Goal: Find specific page/section: Find specific page/section

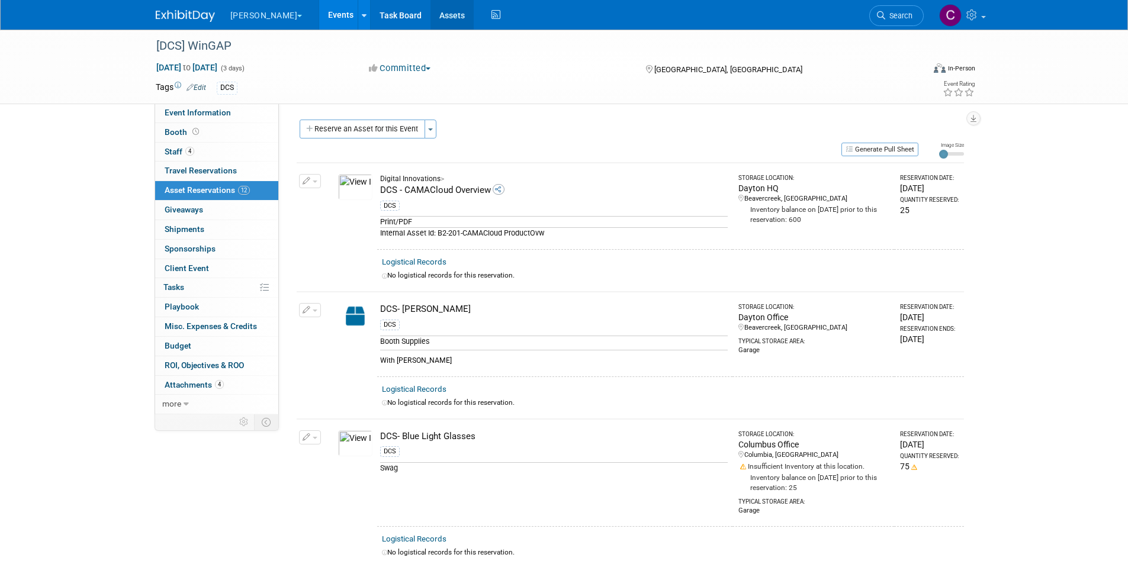
click at [430, 12] on link "Assets" at bounding box center [451, 15] width 43 height 30
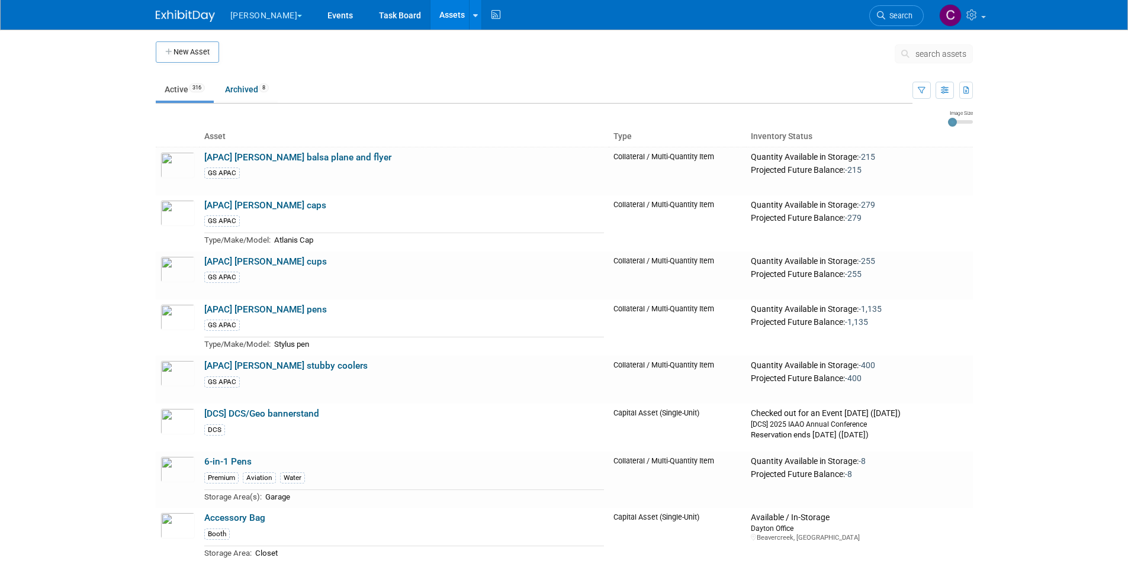
click at [945, 57] on span "search assets" at bounding box center [940, 53] width 51 height 9
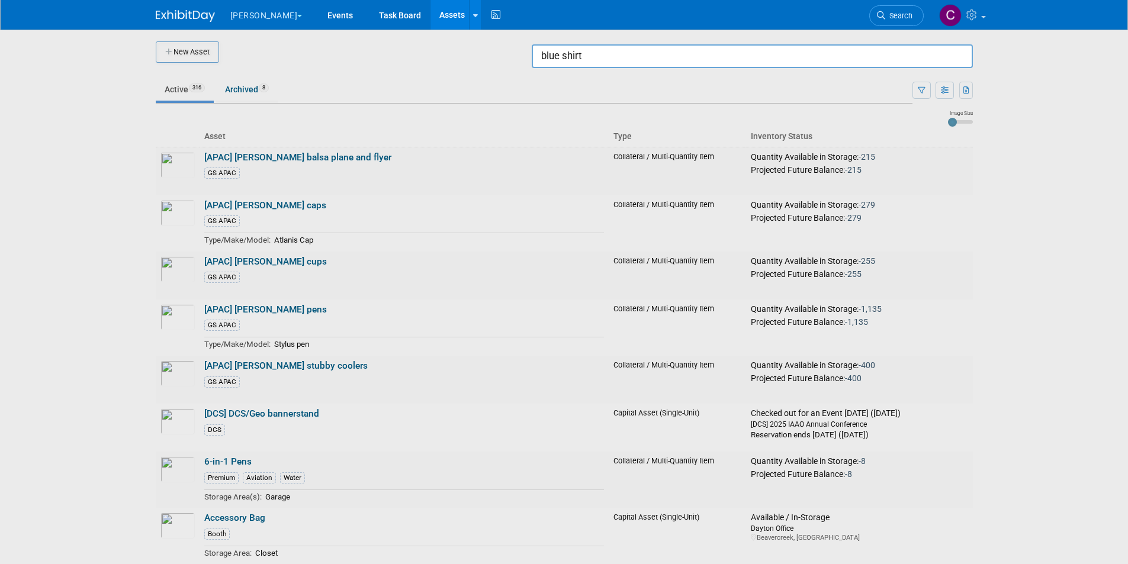
drag, startPoint x: 610, startPoint y: 56, endPoint x: 530, endPoint y: 49, distance: 80.2
click at [530, 49] on body "[PERSON_NAME] Explore: My Workspaces 2 Go to Workspace: Digital Innovations [PE…" at bounding box center [564, 282] width 1128 height 564
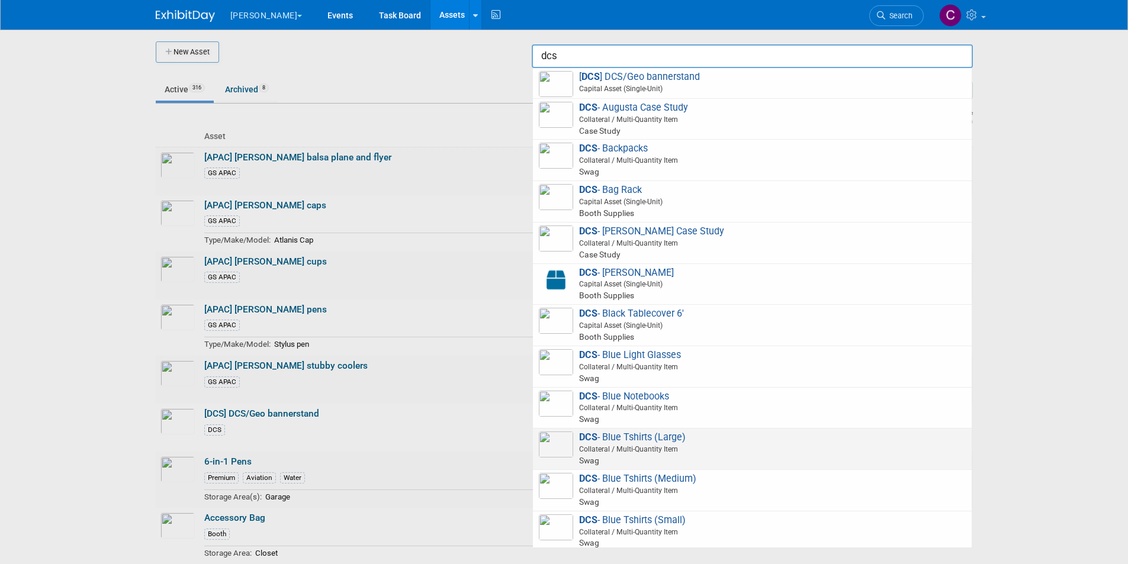
click at [550, 449] on img at bounding box center [556, 444] width 34 height 26
type input "DCS- Blue Tshirts (Large)"
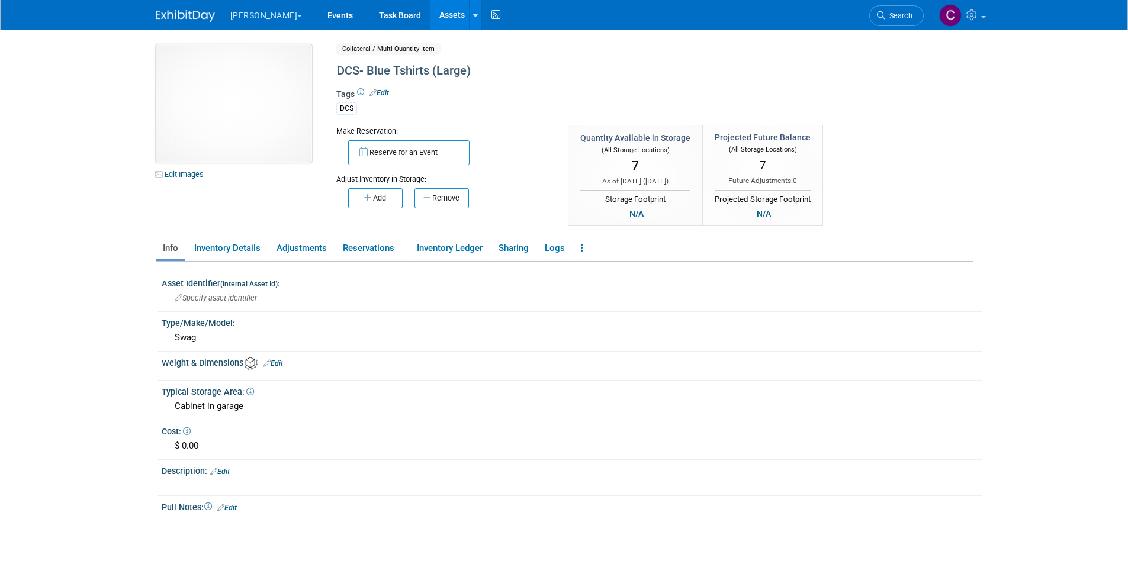
click at [244, 110] on img at bounding box center [234, 103] width 156 height 118
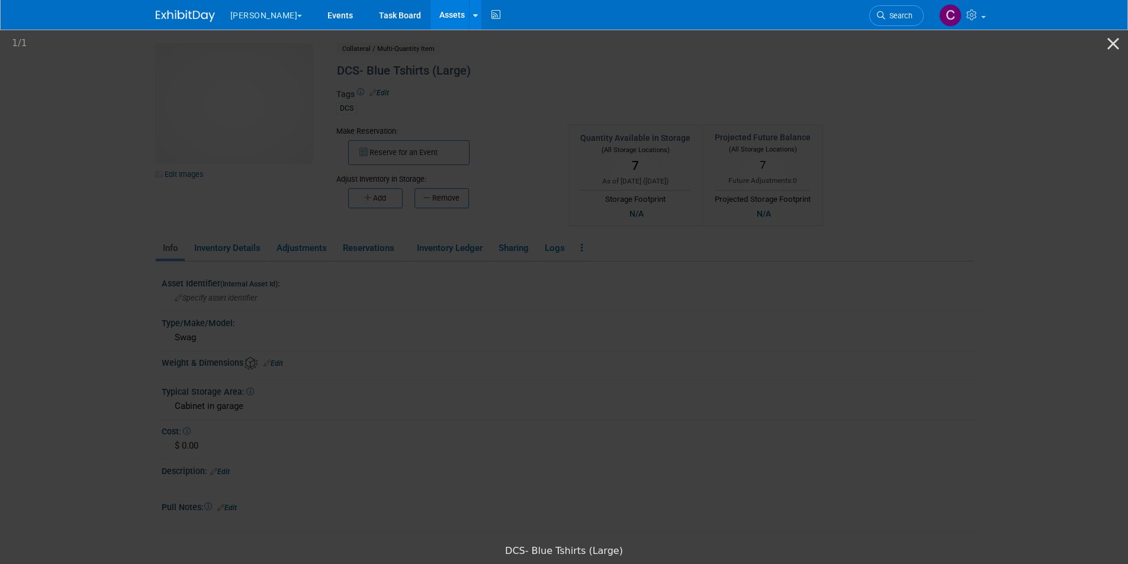
click at [872, 241] on picture at bounding box center [564, 283] width 1128 height 511
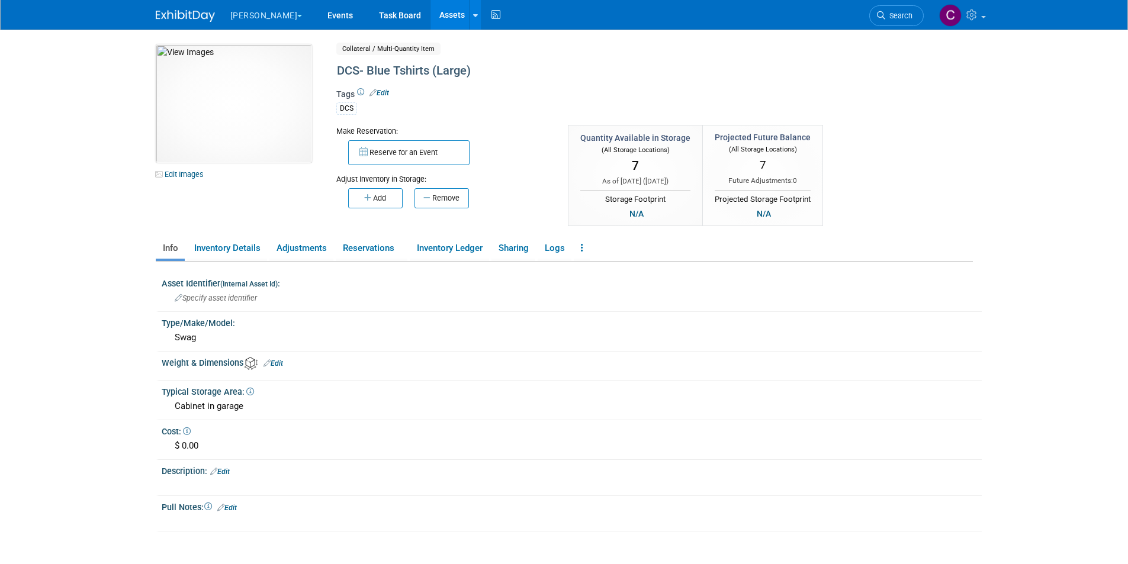
click at [96, 368] on body "Woolpert Explore: My Workspaces 2 Go to Workspace:" at bounding box center [564, 282] width 1128 height 564
